Goal: Navigation & Orientation: Understand site structure

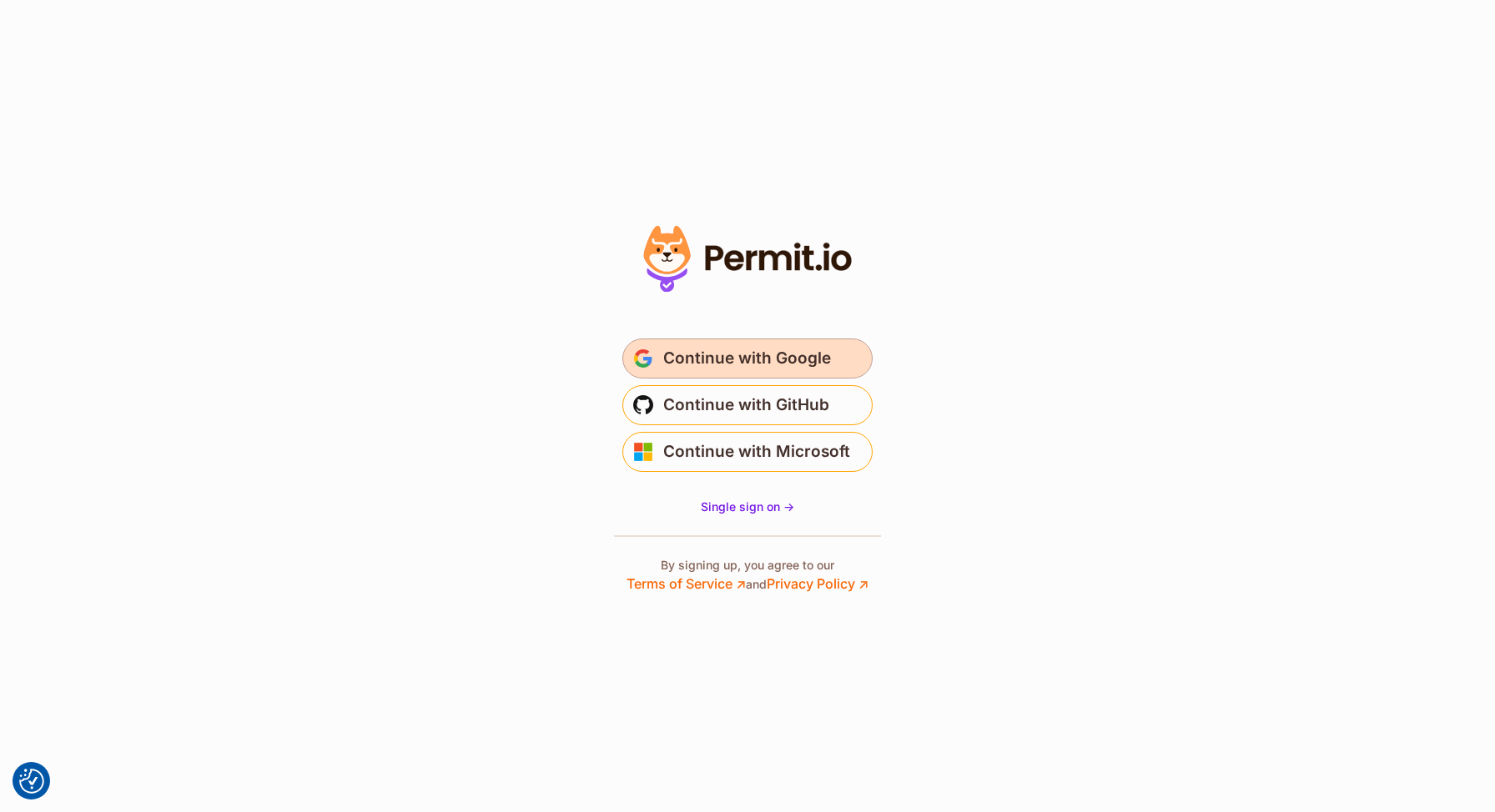
click at [820, 360] on span "Continue with Google" at bounding box center [747, 359] width 167 height 27
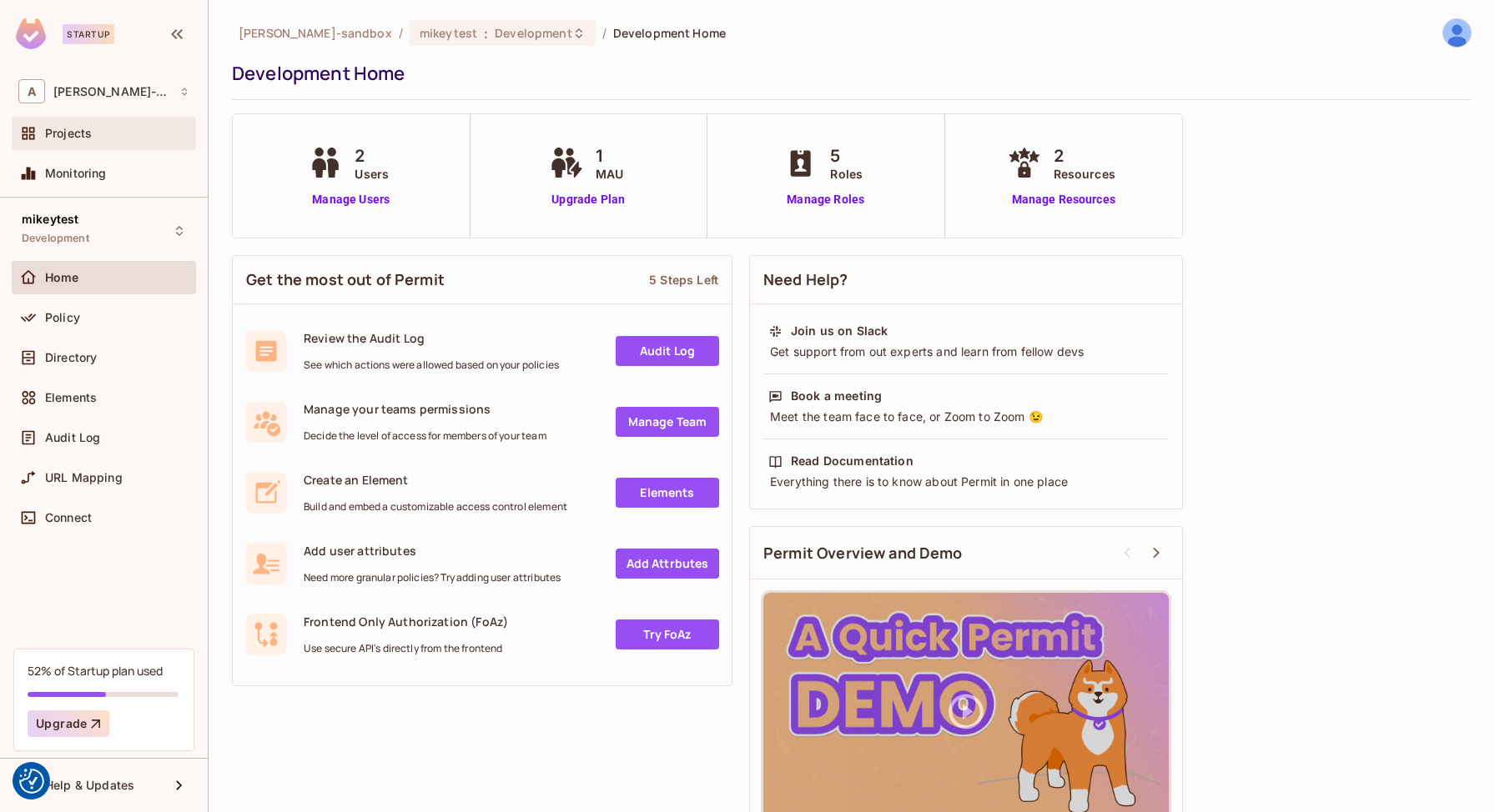
click at [87, 130] on span "Projects" at bounding box center [68, 133] width 46 height 13
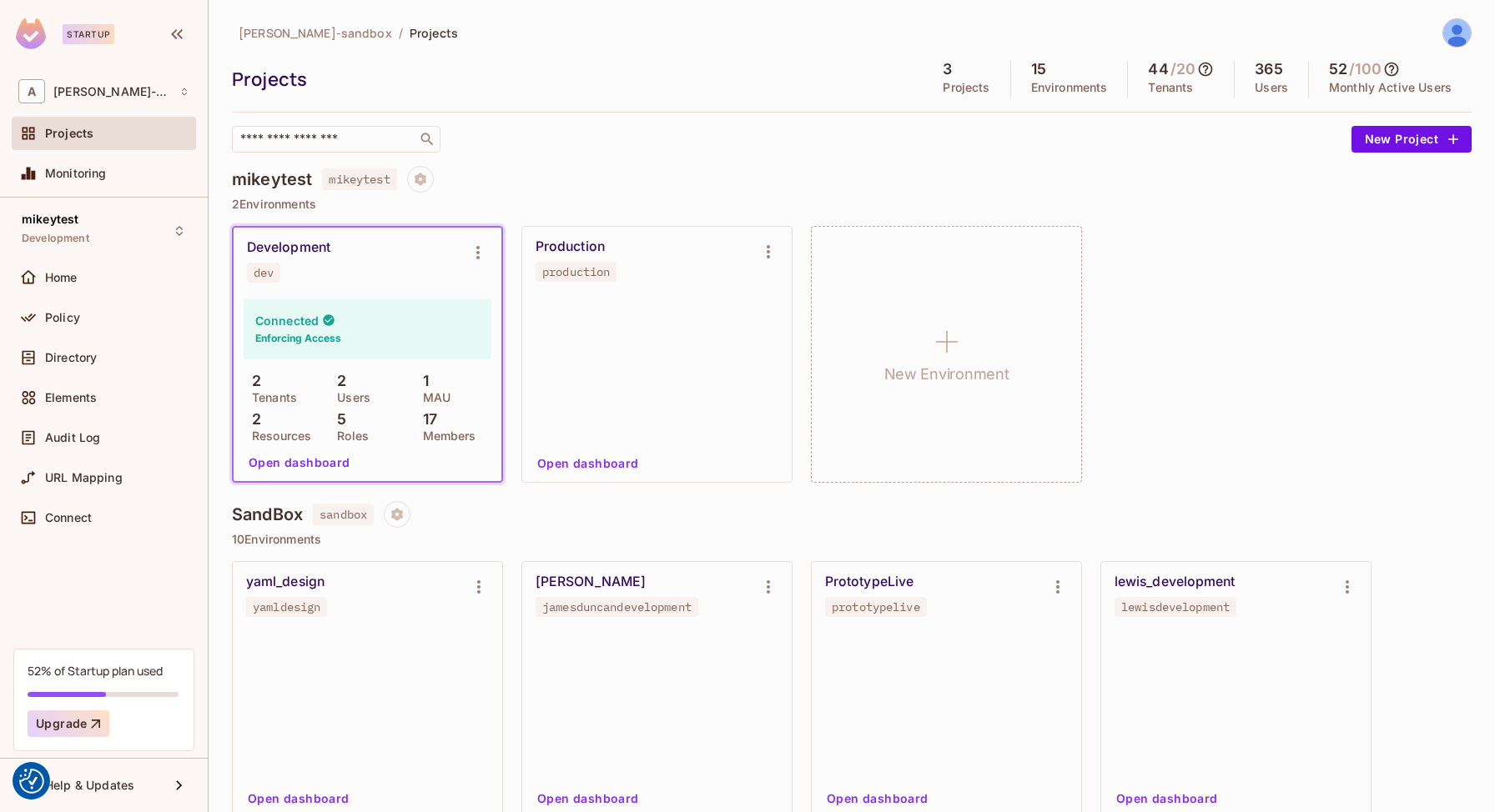
click at [297, 461] on button "Open dashboard" at bounding box center [299, 463] width 115 height 27
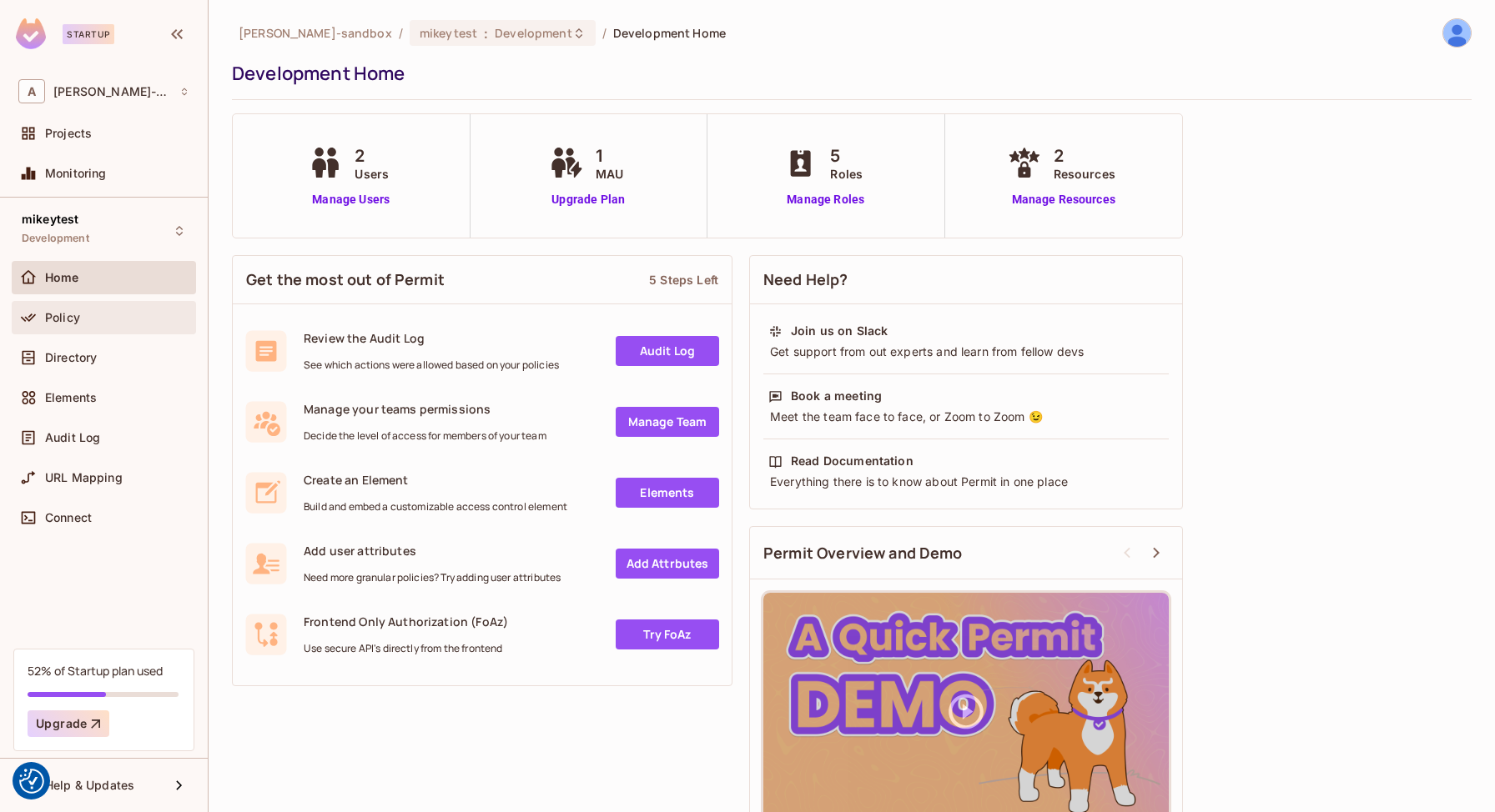
click at [85, 322] on div "Policy" at bounding box center [116, 318] width 144 height 13
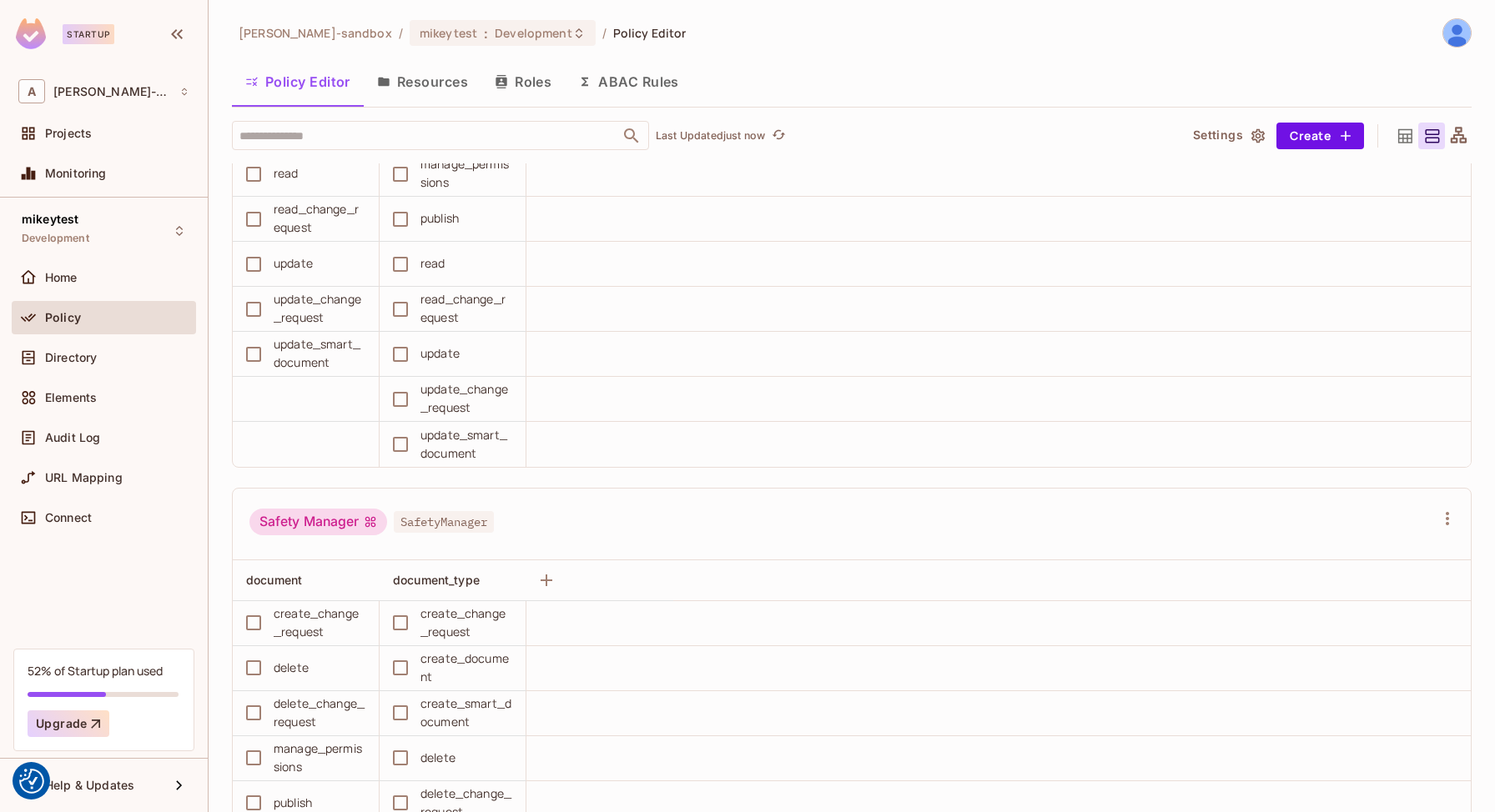
scroll to position [1026, 0]
drag, startPoint x: 448, startPoint y: 74, endPoint x: 526, endPoint y: 135, distance: 99.0
click at [448, 74] on button "Resources" at bounding box center [422, 82] width 118 height 42
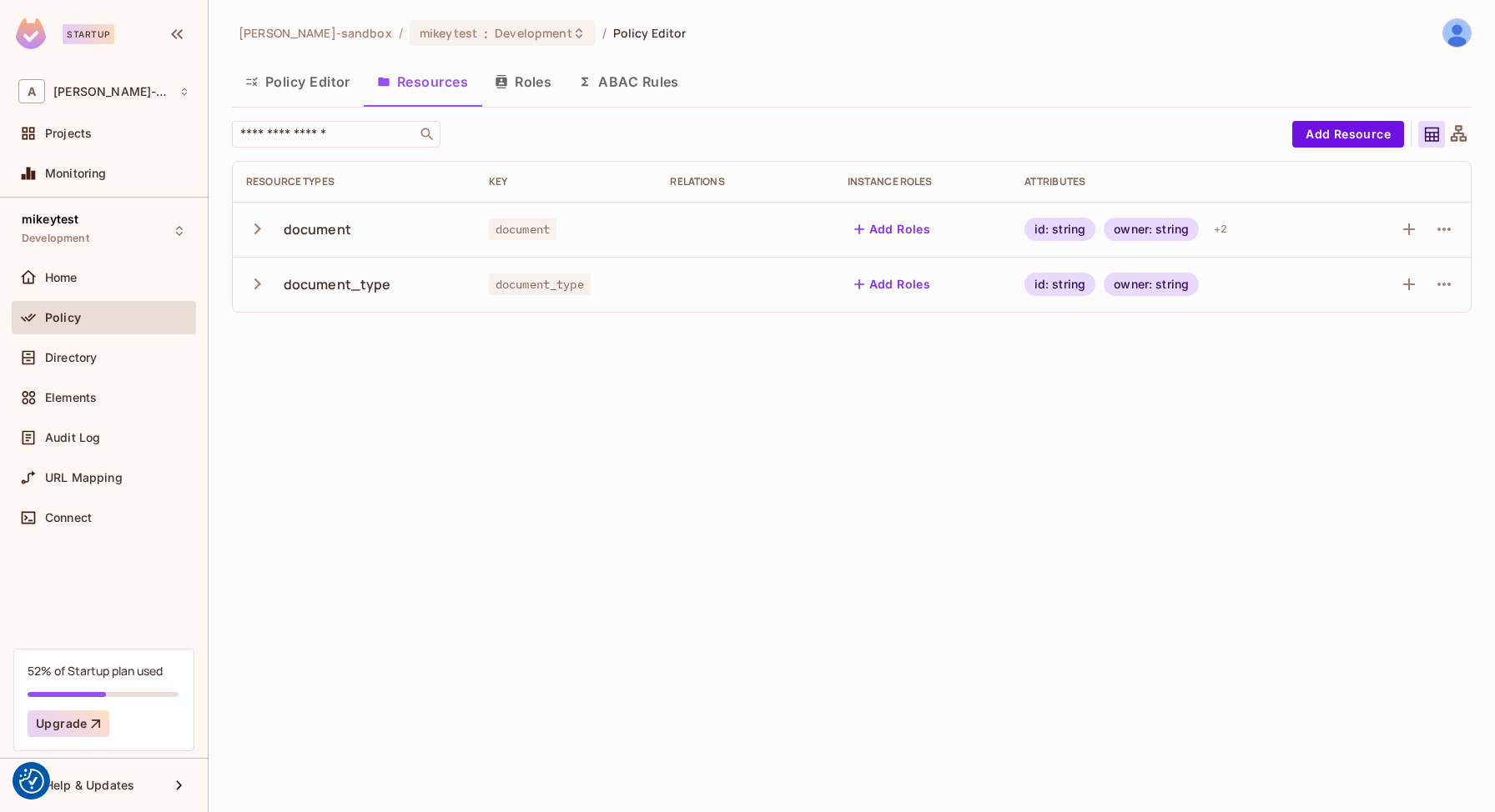
click at [283, 239] on div "document" at bounding box center [354, 229] width 216 height 35
drag, startPoint x: 244, startPoint y: 222, endPoint x: 254, endPoint y: 224, distance: 10.2
click at [244, 222] on td "document" at bounding box center [353, 229] width 243 height 55
click at [259, 224] on icon "button" at bounding box center [257, 229] width 22 height 22
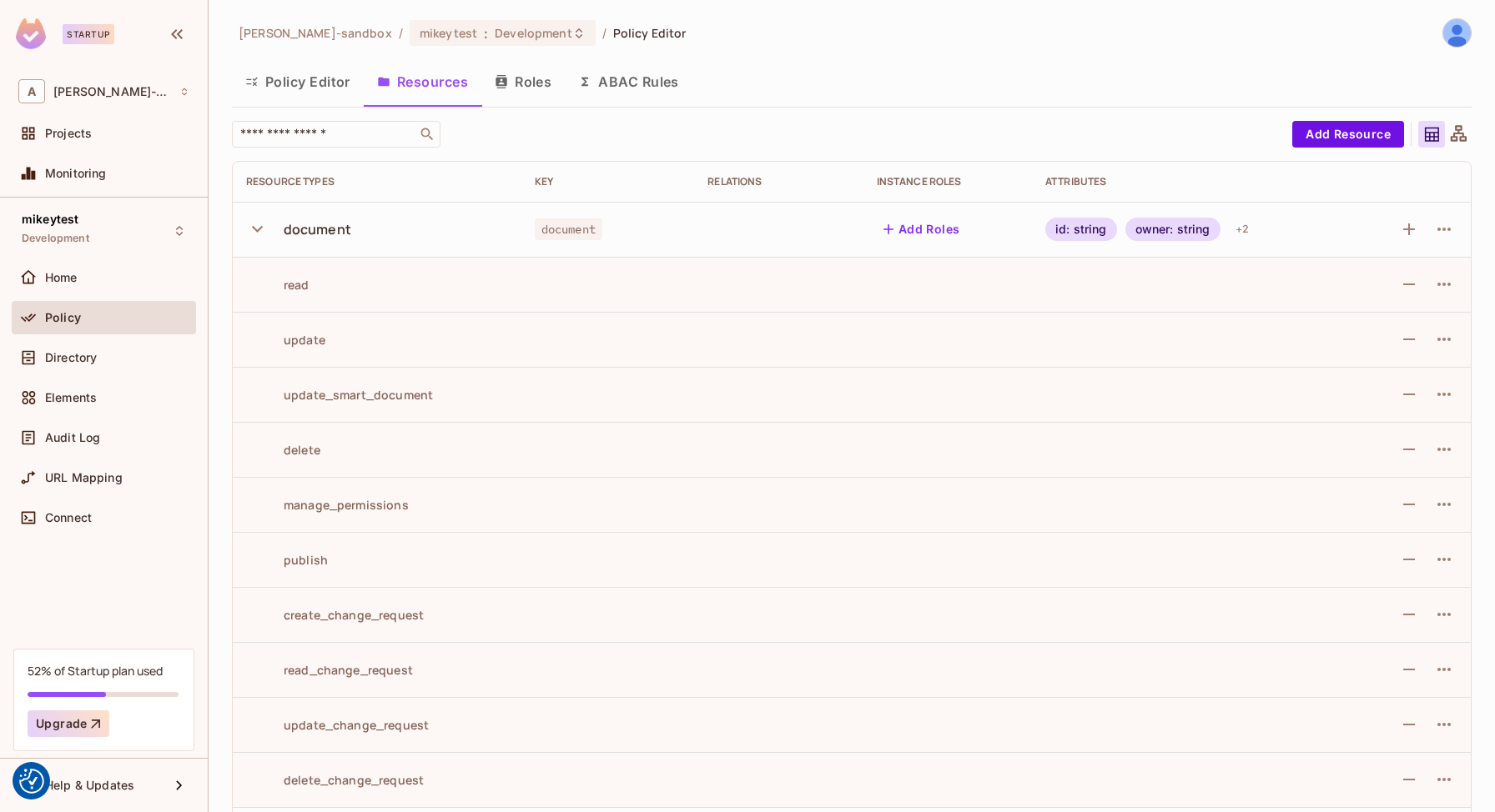
click at [318, 80] on button "Policy Editor" at bounding box center [298, 82] width 132 height 42
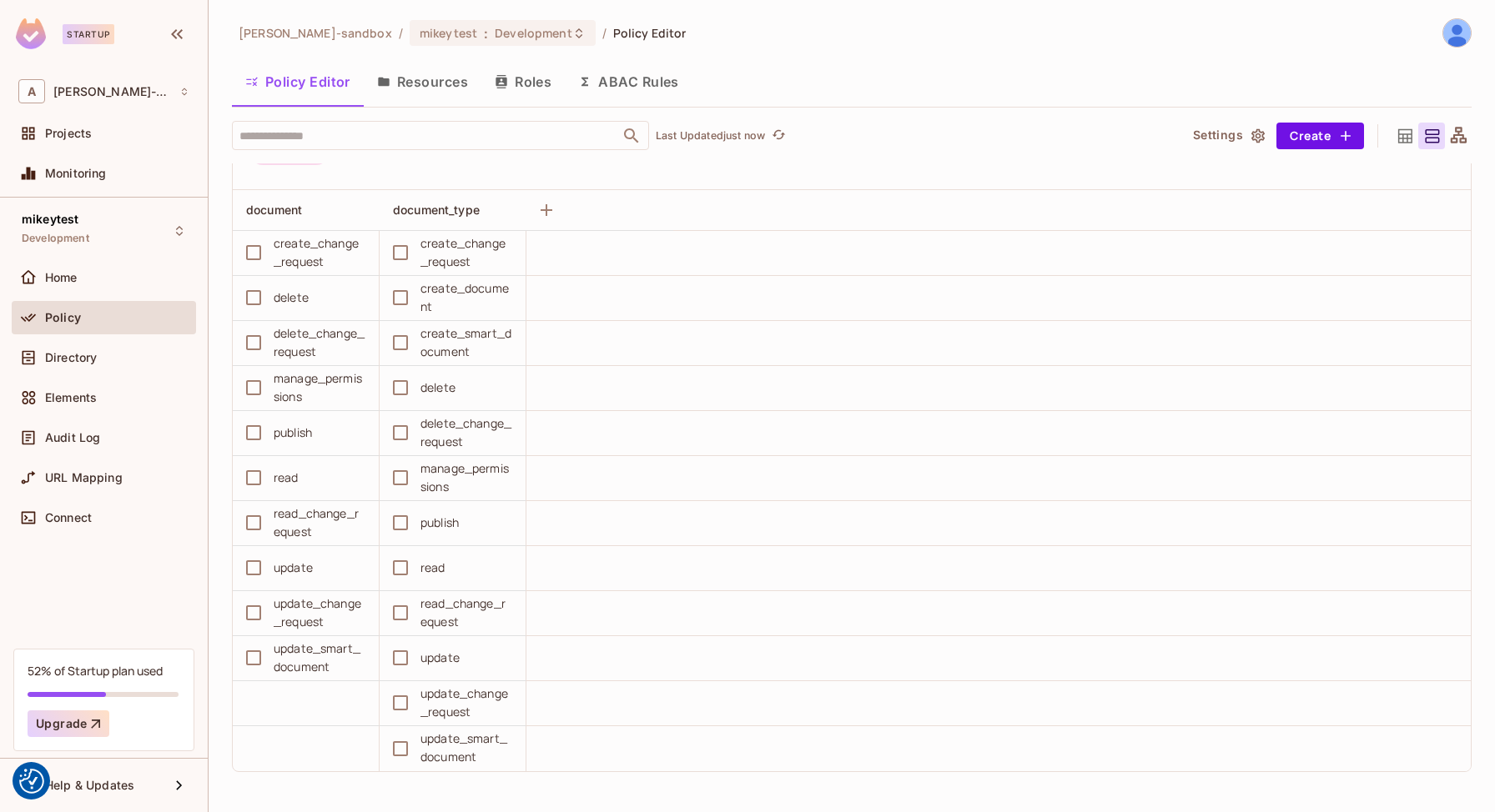
scroll to position [1, 0]
click at [84, 353] on span "Directory" at bounding box center [71, 358] width 52 height 13
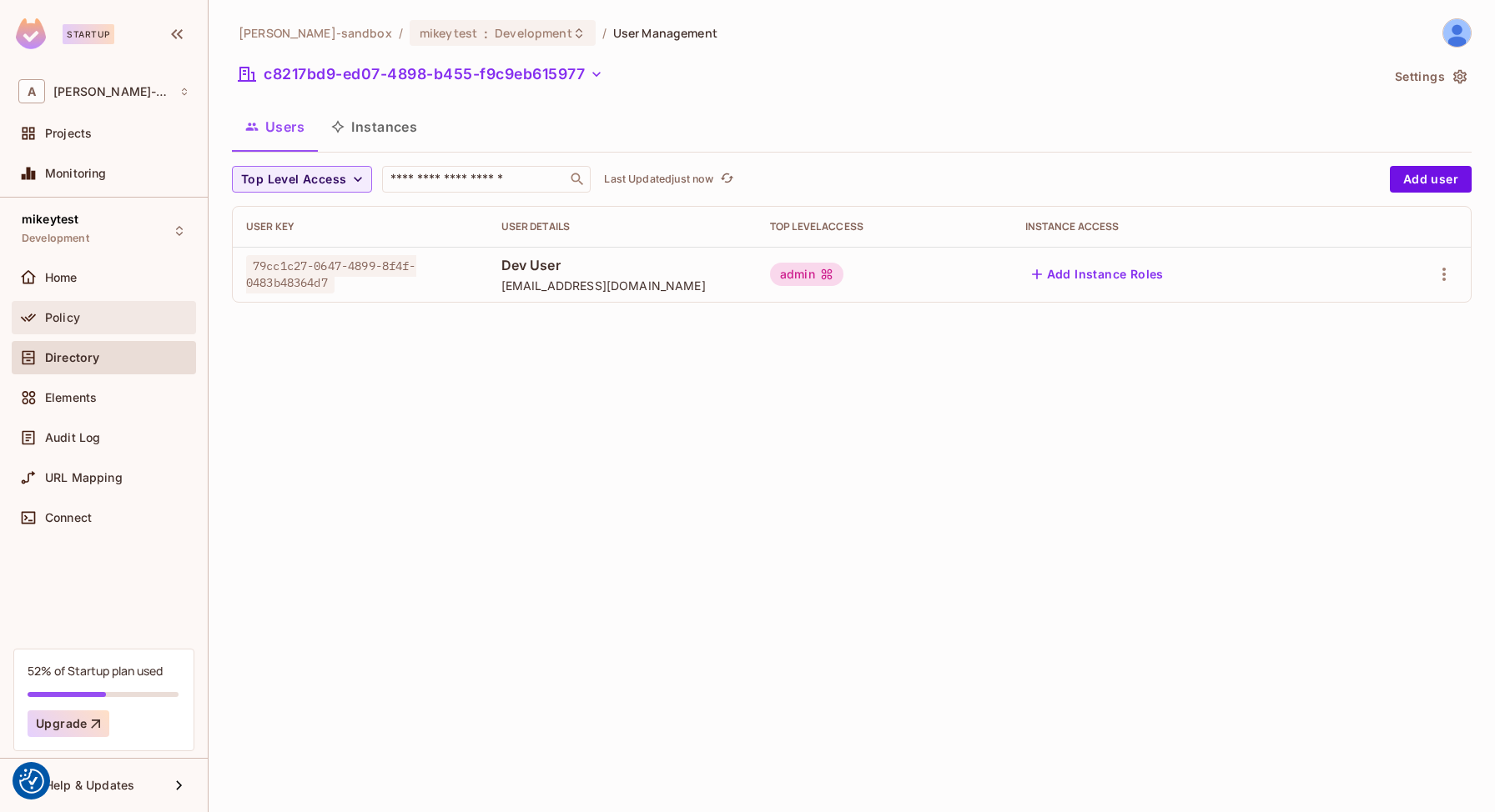
click at [77, 314] on span "Policy" at bounding box center [62, 318] width 35 height 13
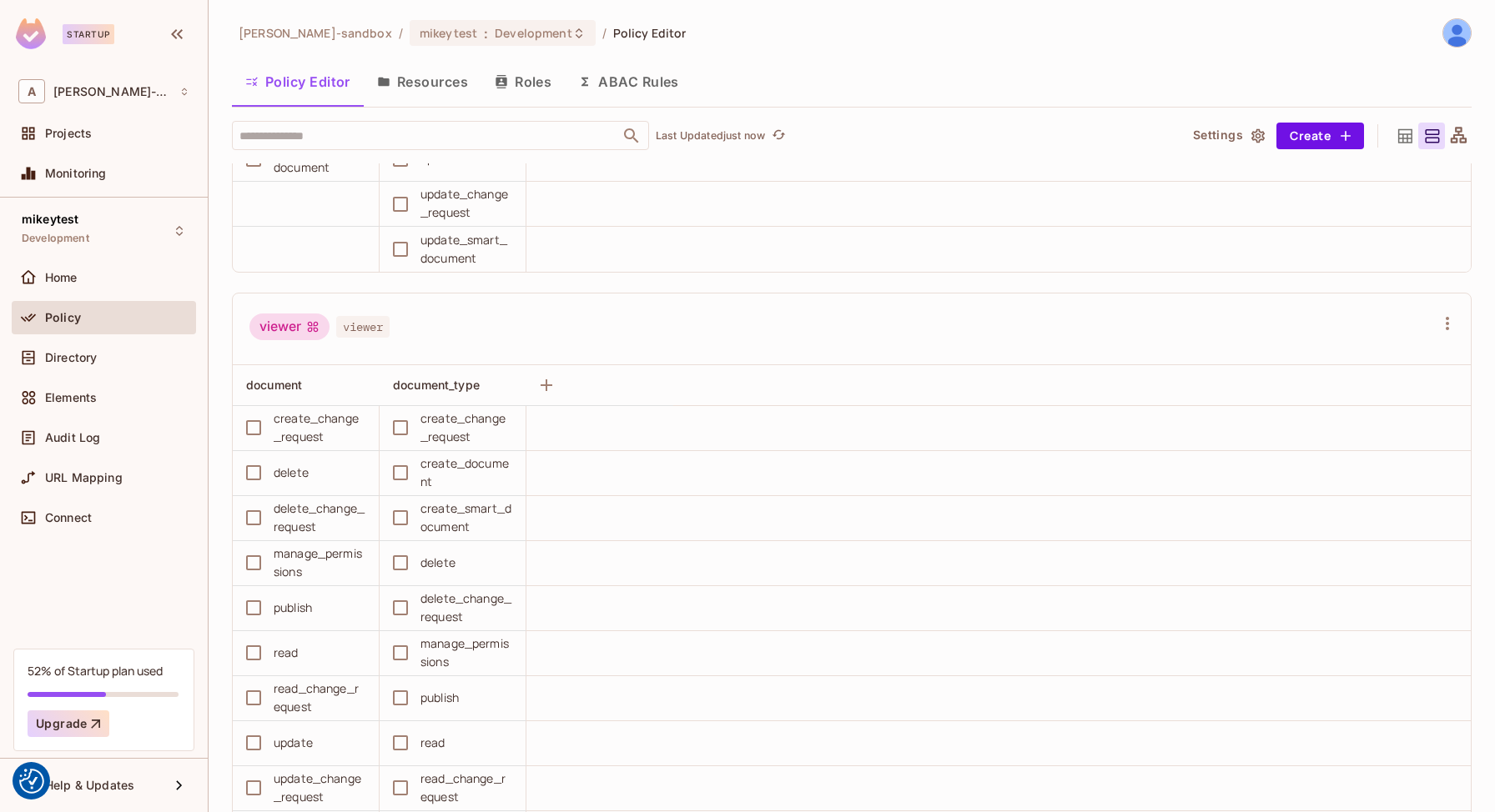
scroll to position [2557, 0]
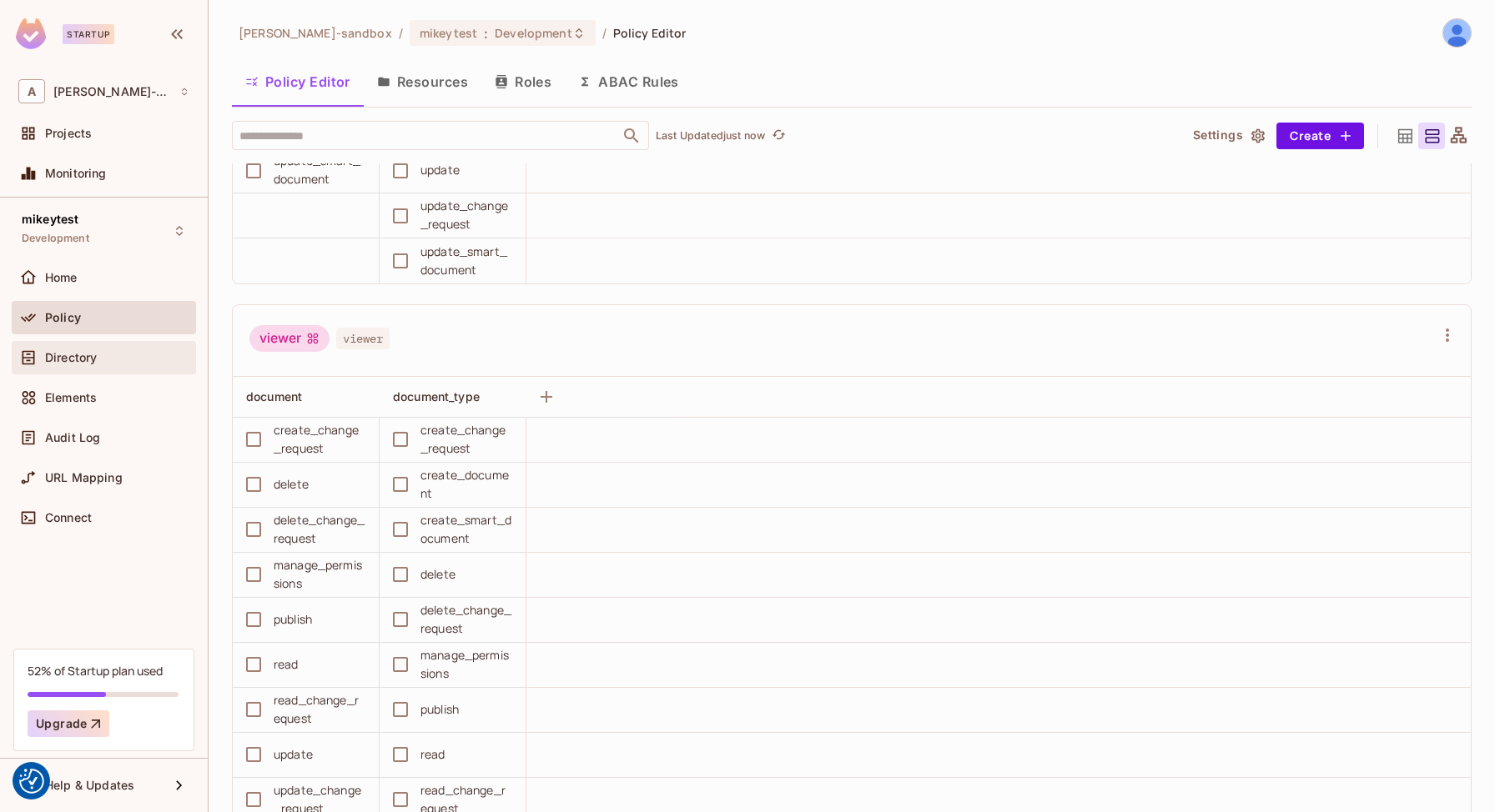
click at [97, 363] on span "Directory" at bounding box center [71, 358] width 52 height 13
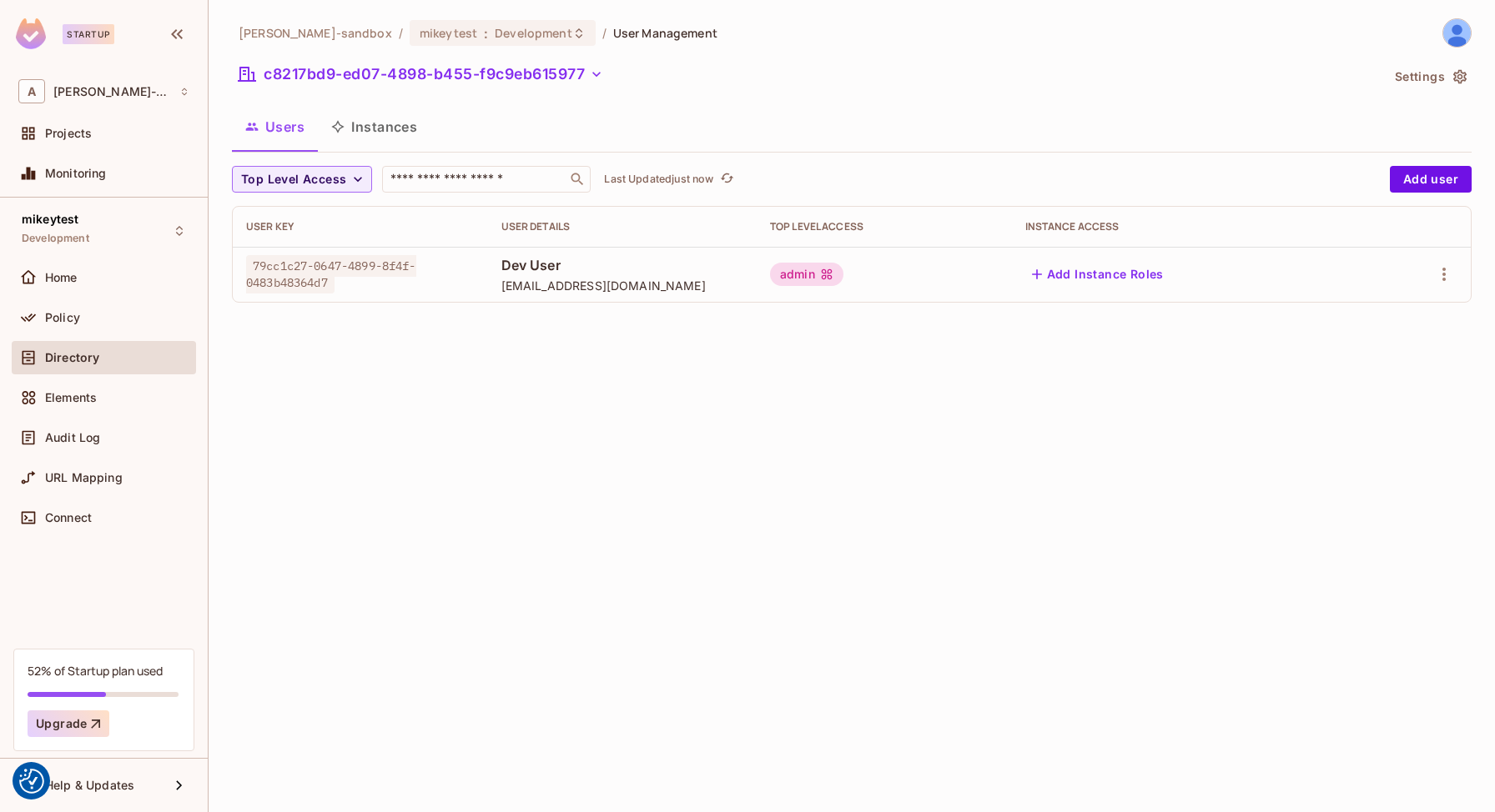
click at [404, 132] on button "Instances" at bounding box center [374, 126] width 112 height 42
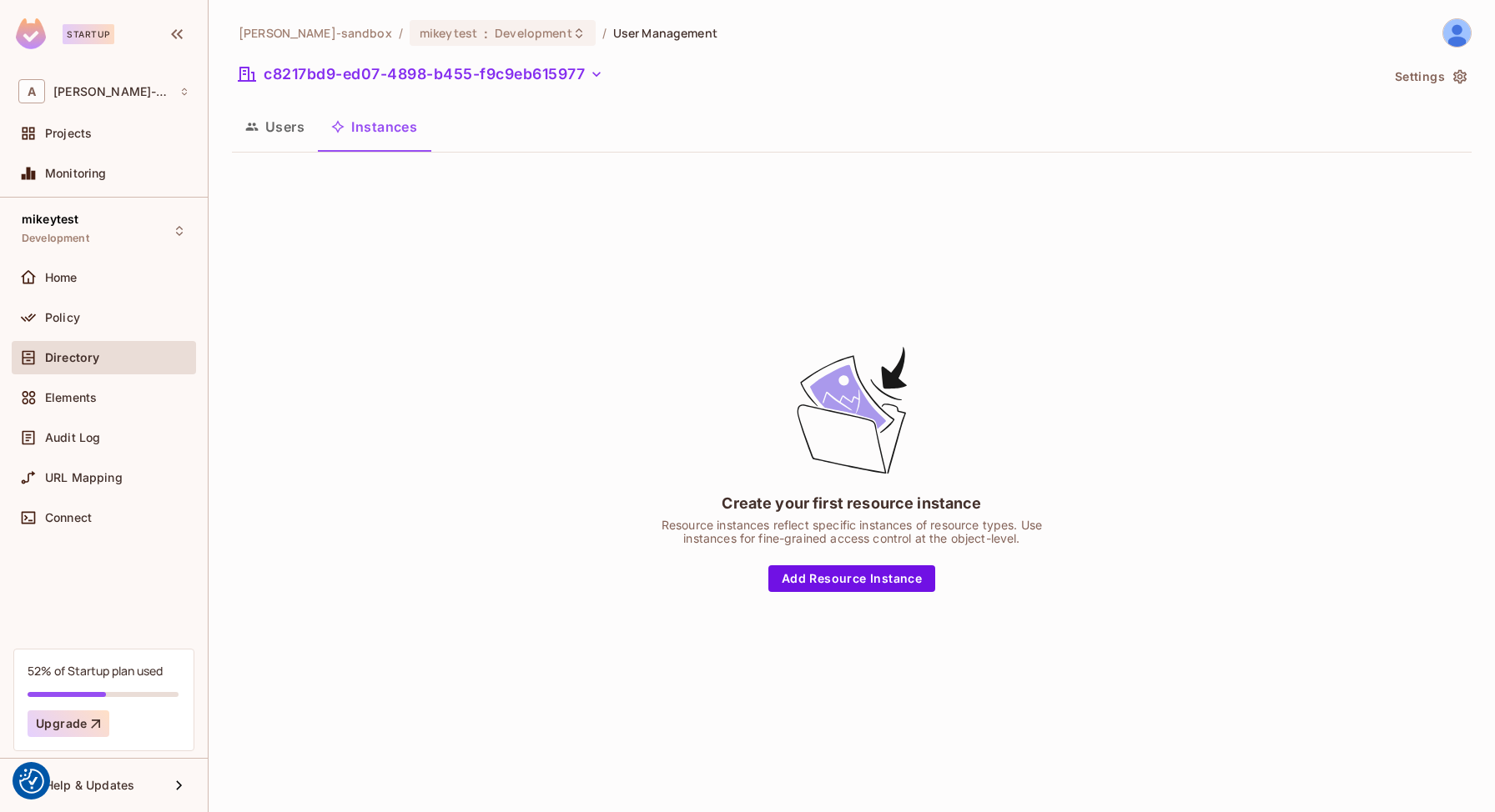
click at [273, 129] on button "Users" at bounding box center [275, 126] width 85 height 42
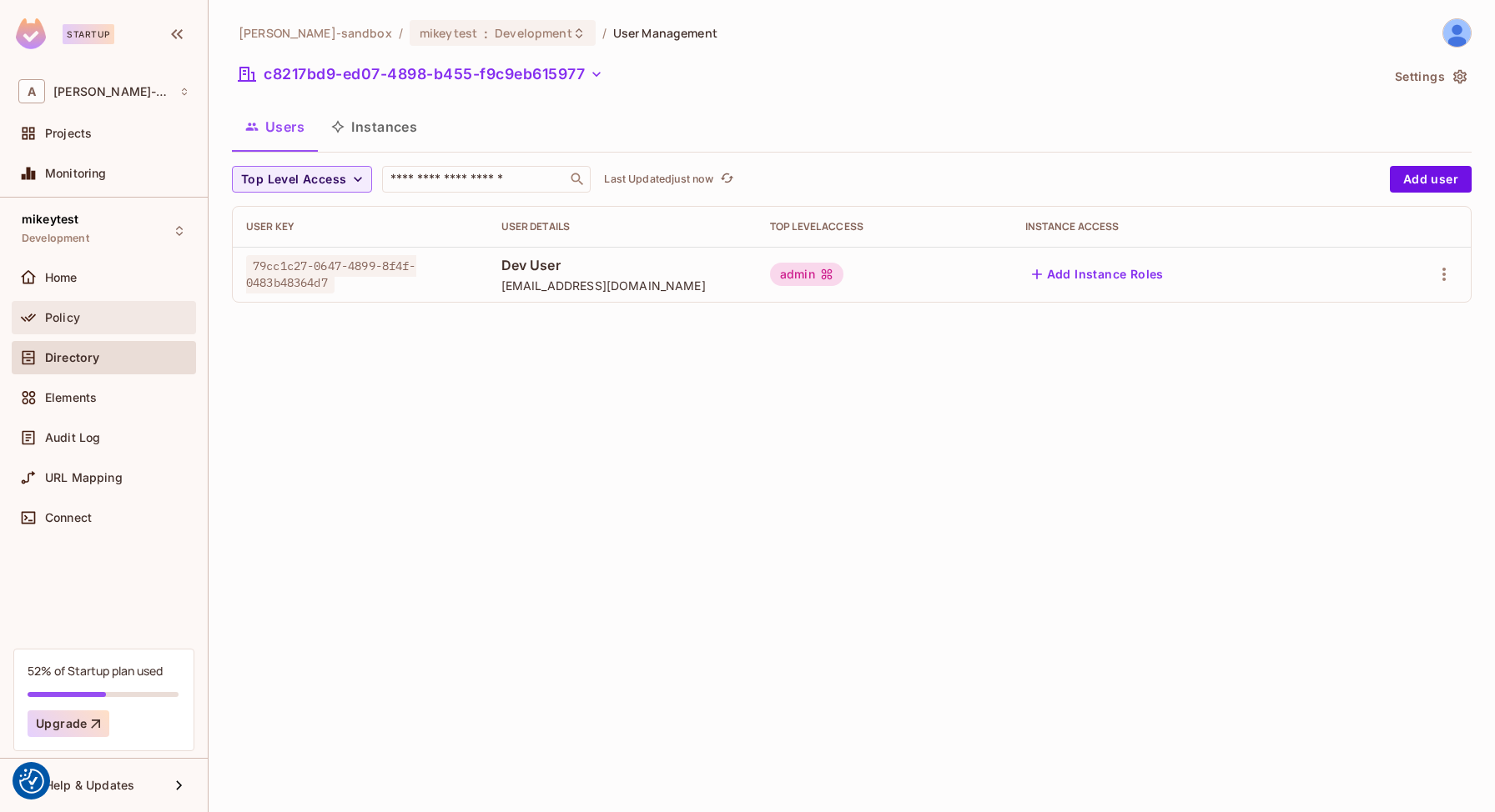
click at [45, 322] on span "Policy" at bounding box center [62, 318] width 35 height 13
